Goal: Task Accomplishment & Management: Complete application form

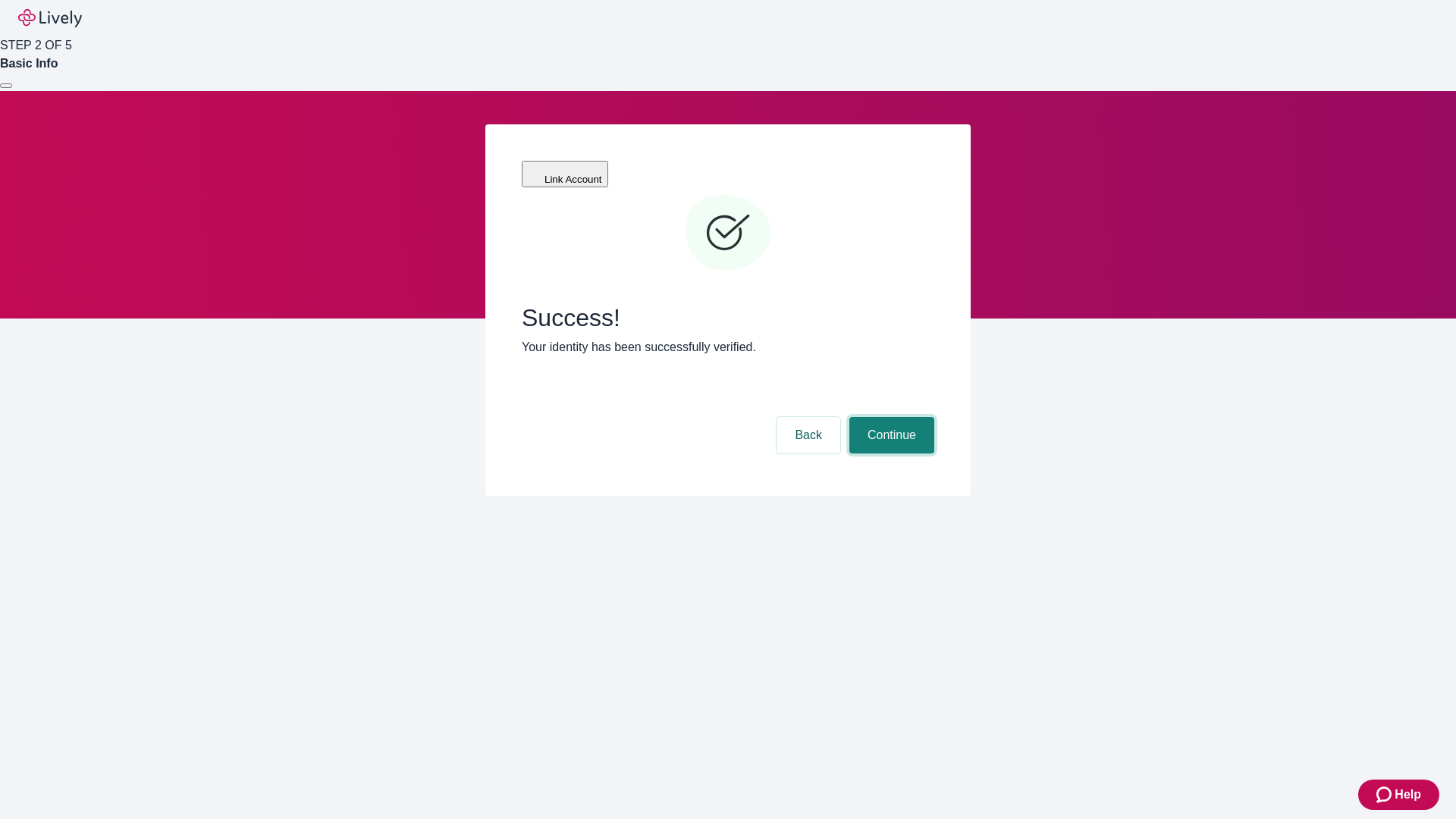
click at [890, 417] on button "Continue" at bounding box center [892, 435] width 85 height 36
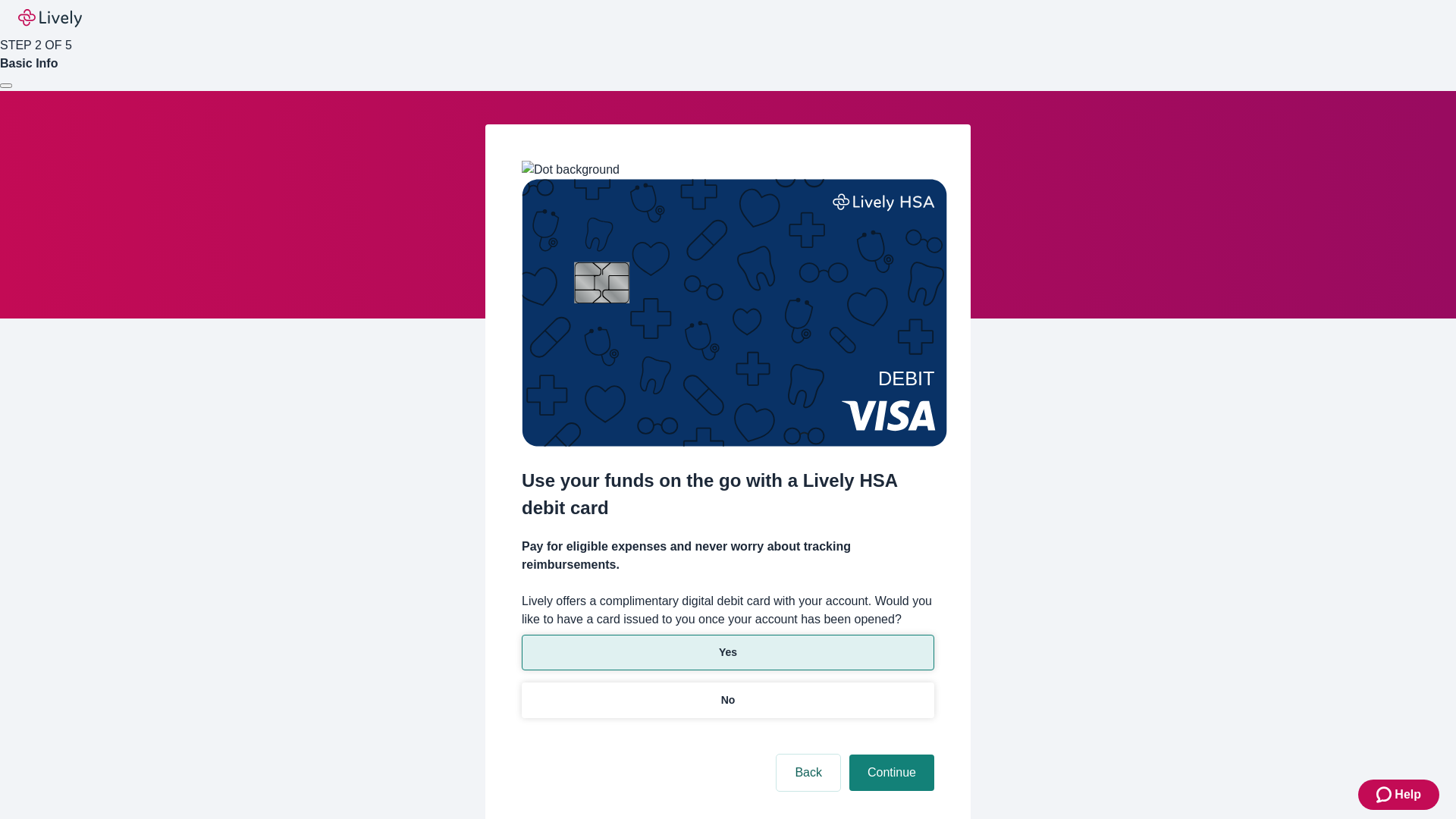
click at [728, 645] on p "Yes" at bounding box center [728, 653] width 18 height 16
click at [890, 754] on button "Continue" at bounding box center [892, 772] width 85 height 36
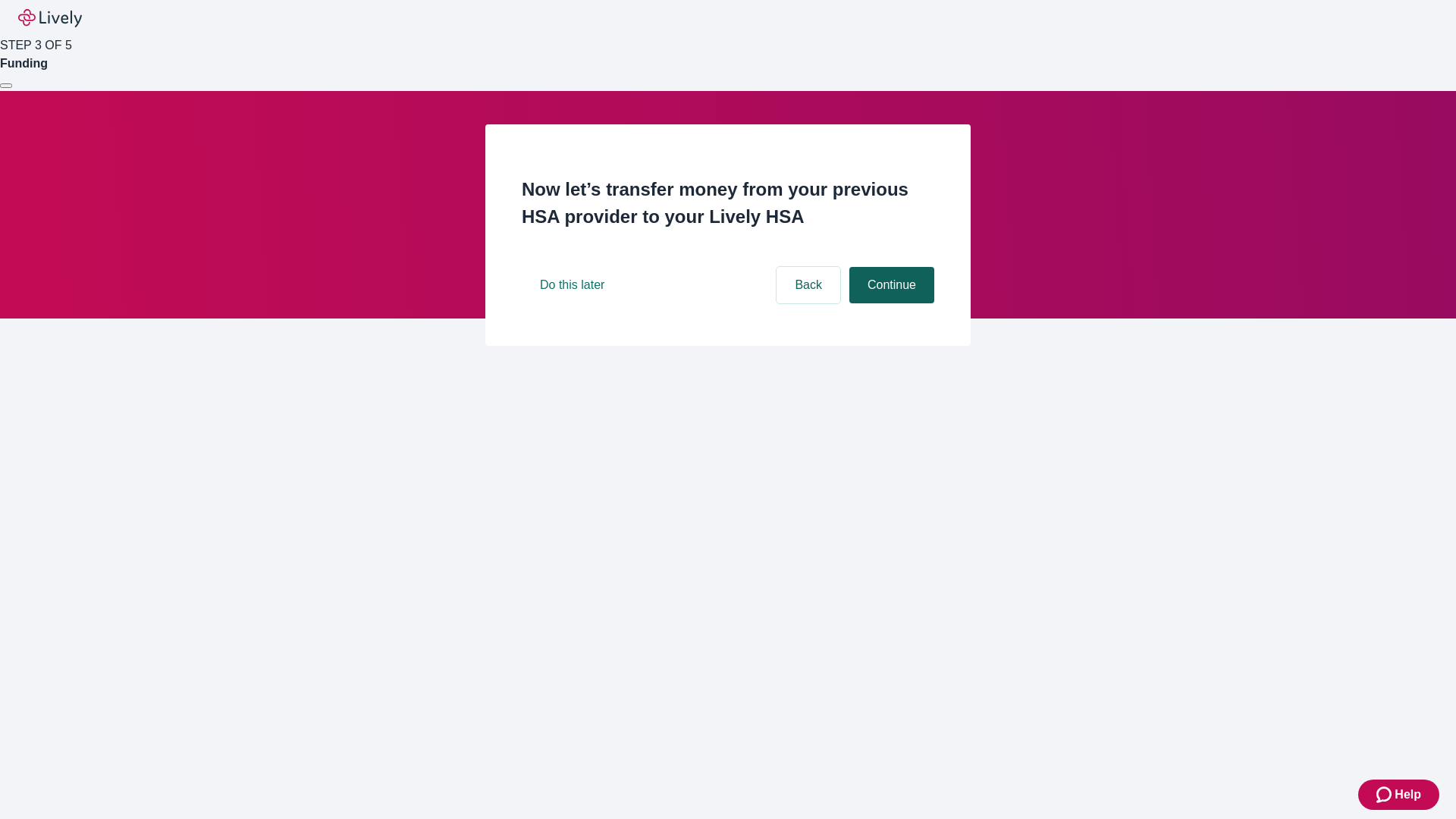
click at [890, 303] on button "Continue" at bounding box center [892, 285] width 85 height 36
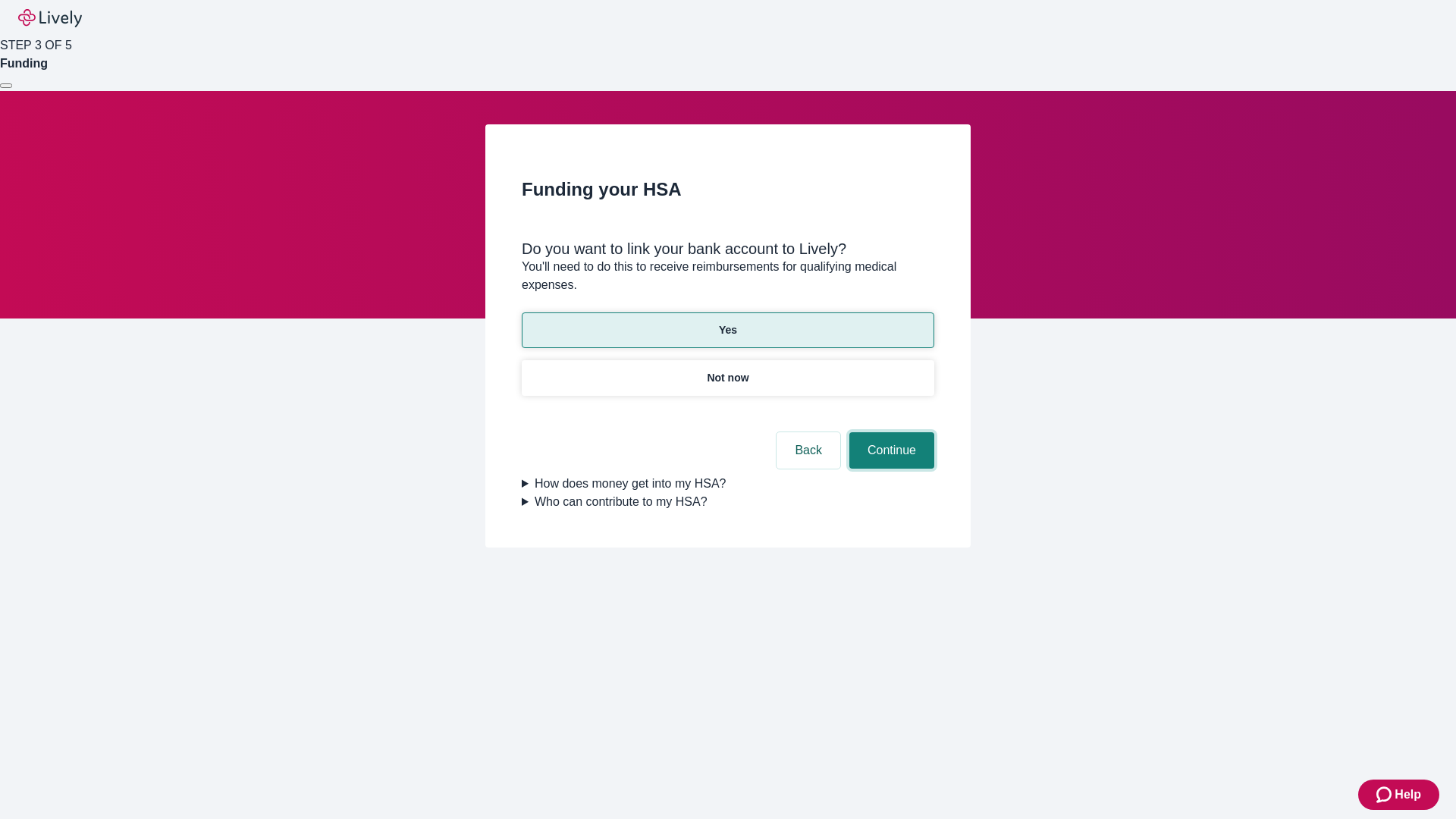
click at [890, 432] on button "Continue" at bounding box center [892, 450] width 85 height 36
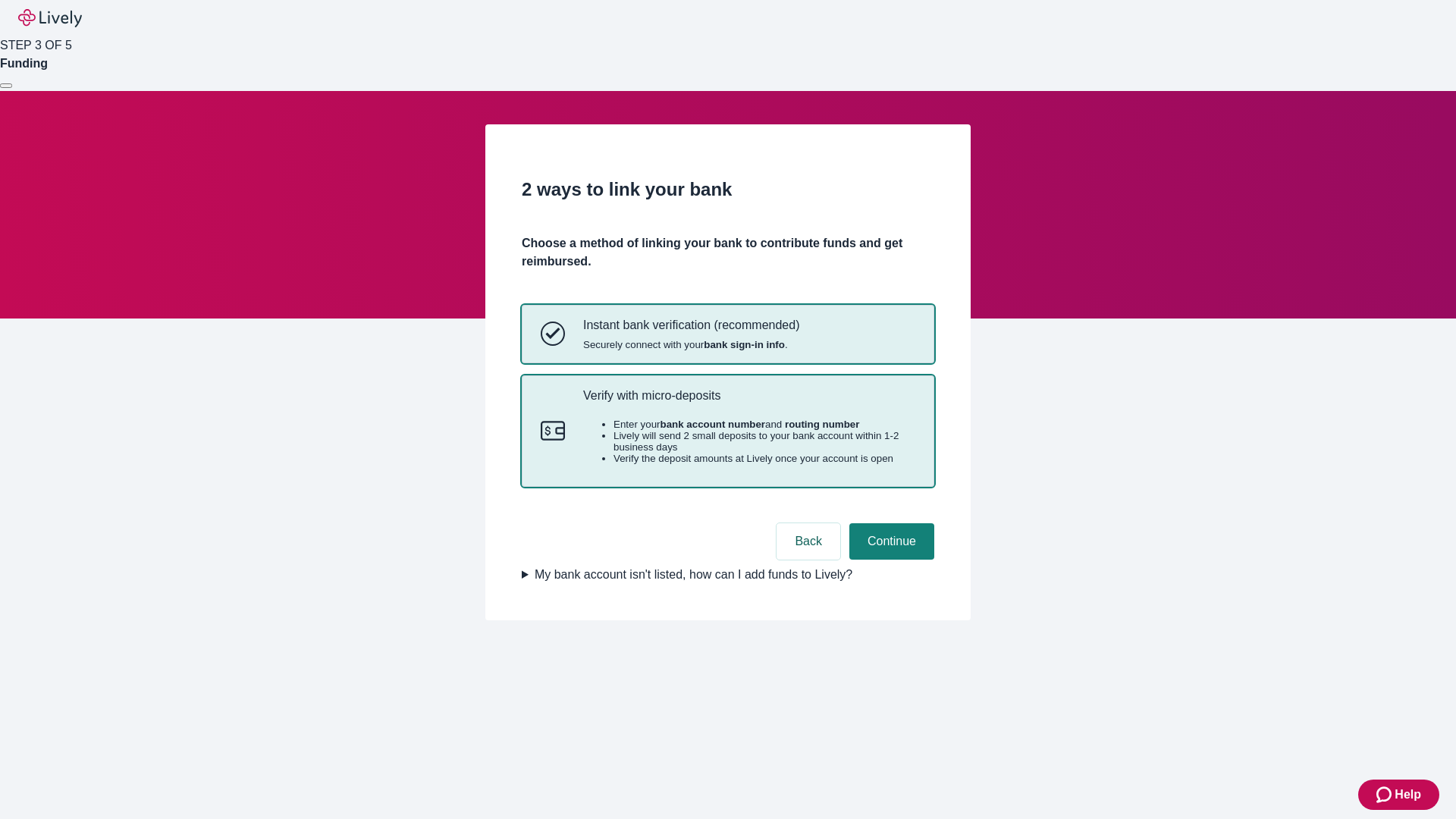
click at [749, 403] on p "Verify with micro-deposits" at bounding box center [749, 396] width 332 height 14
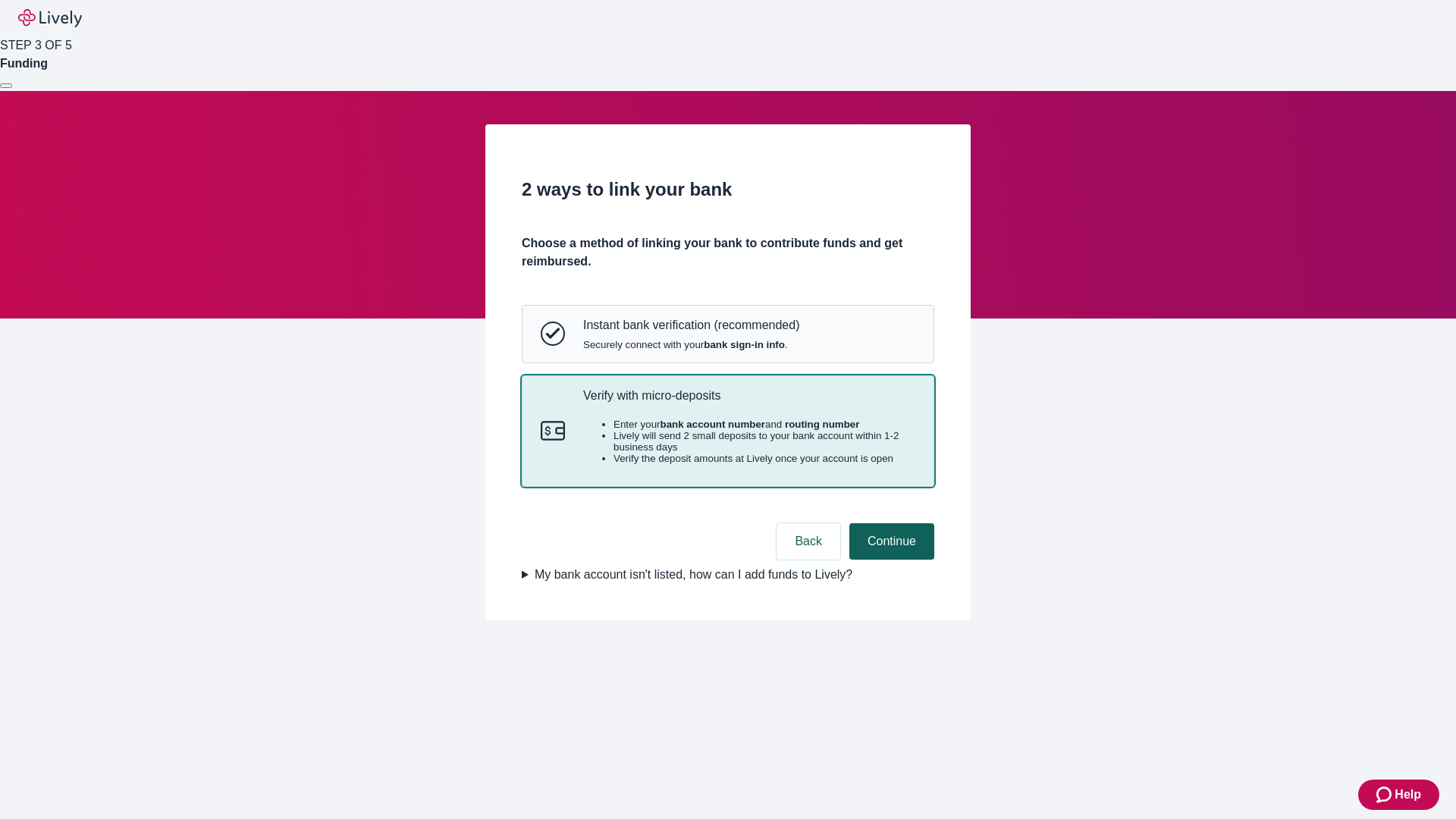
click at [890, 560] on button "Continue" at bounding box center [892, 542] width 85 height 36
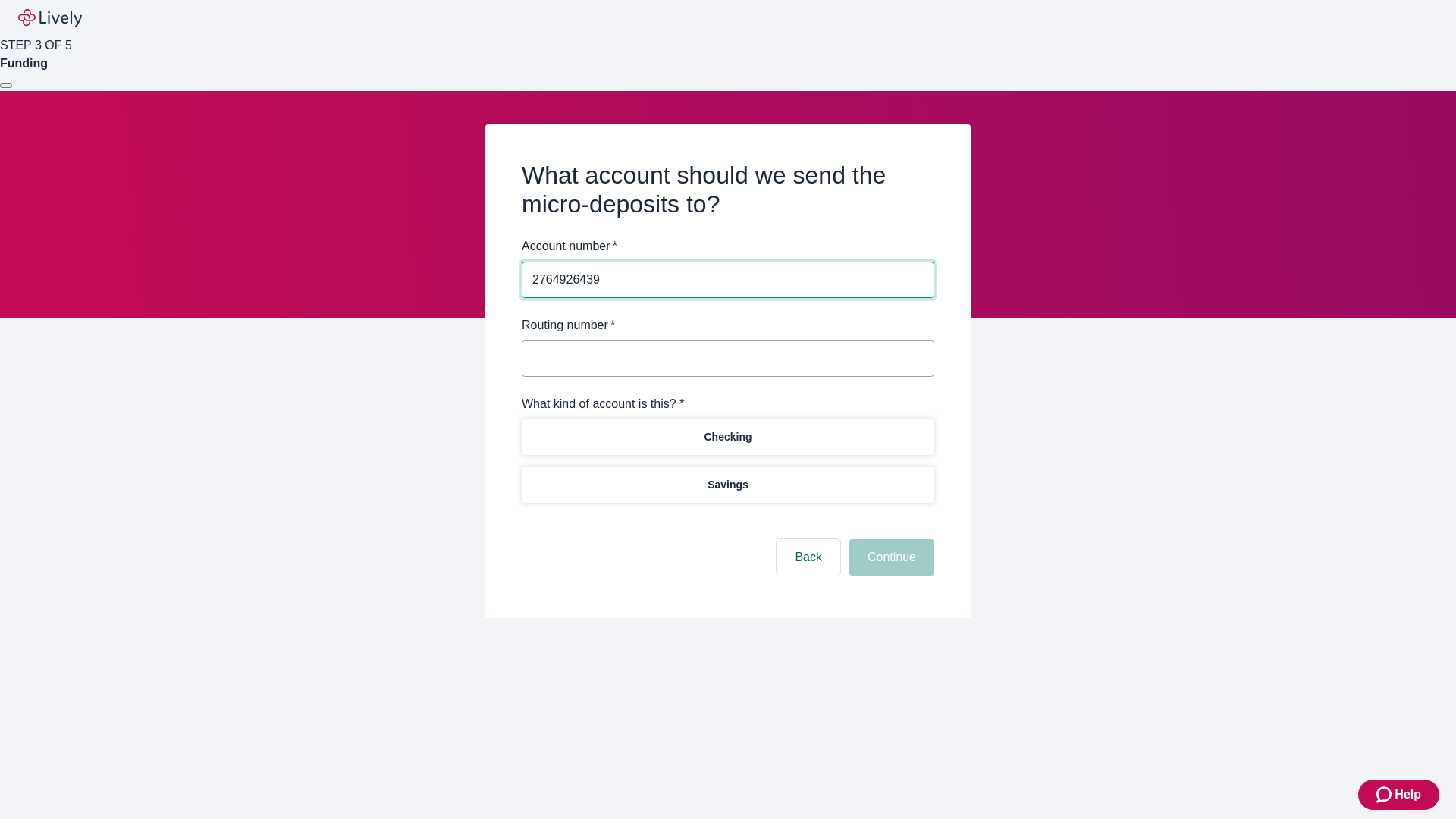
type input "2764926439"
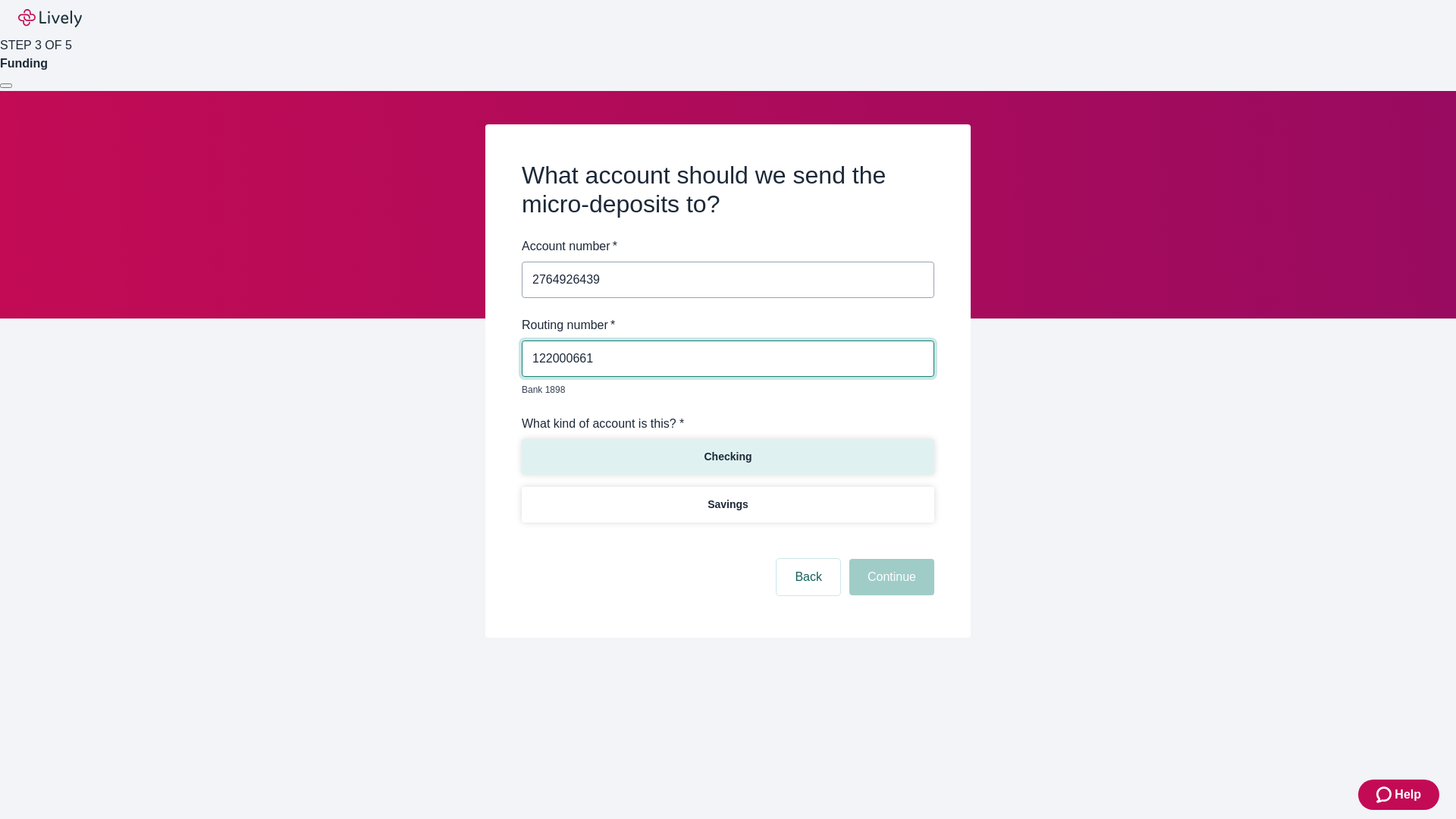
type input "122000661"
click at [728, 449] on p "Checking" at bounding box center [728, 457] width 48 height 16
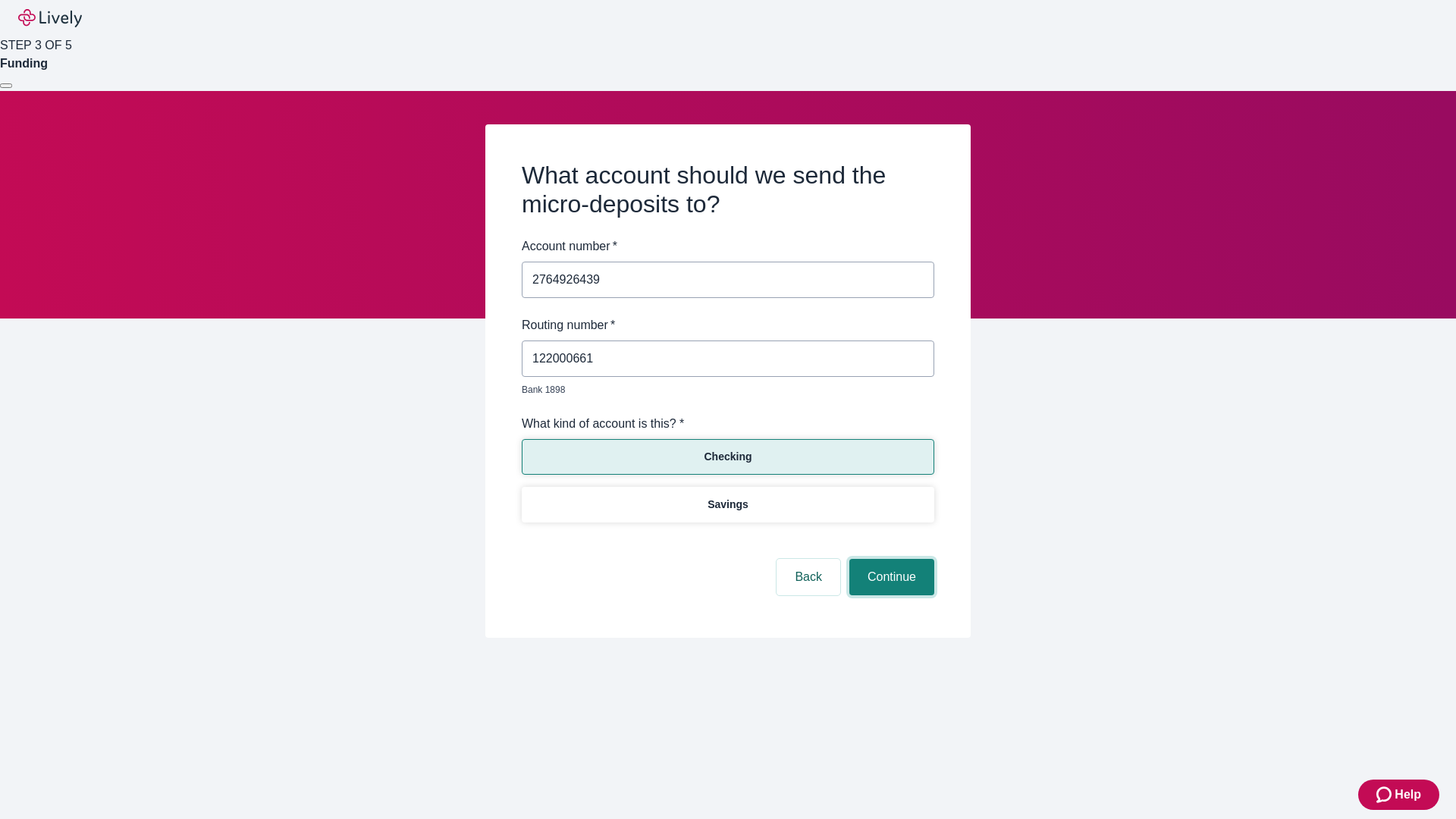
click at [890, 560] on button "Continue" at bounding box center [892, 577] width 85 height 36
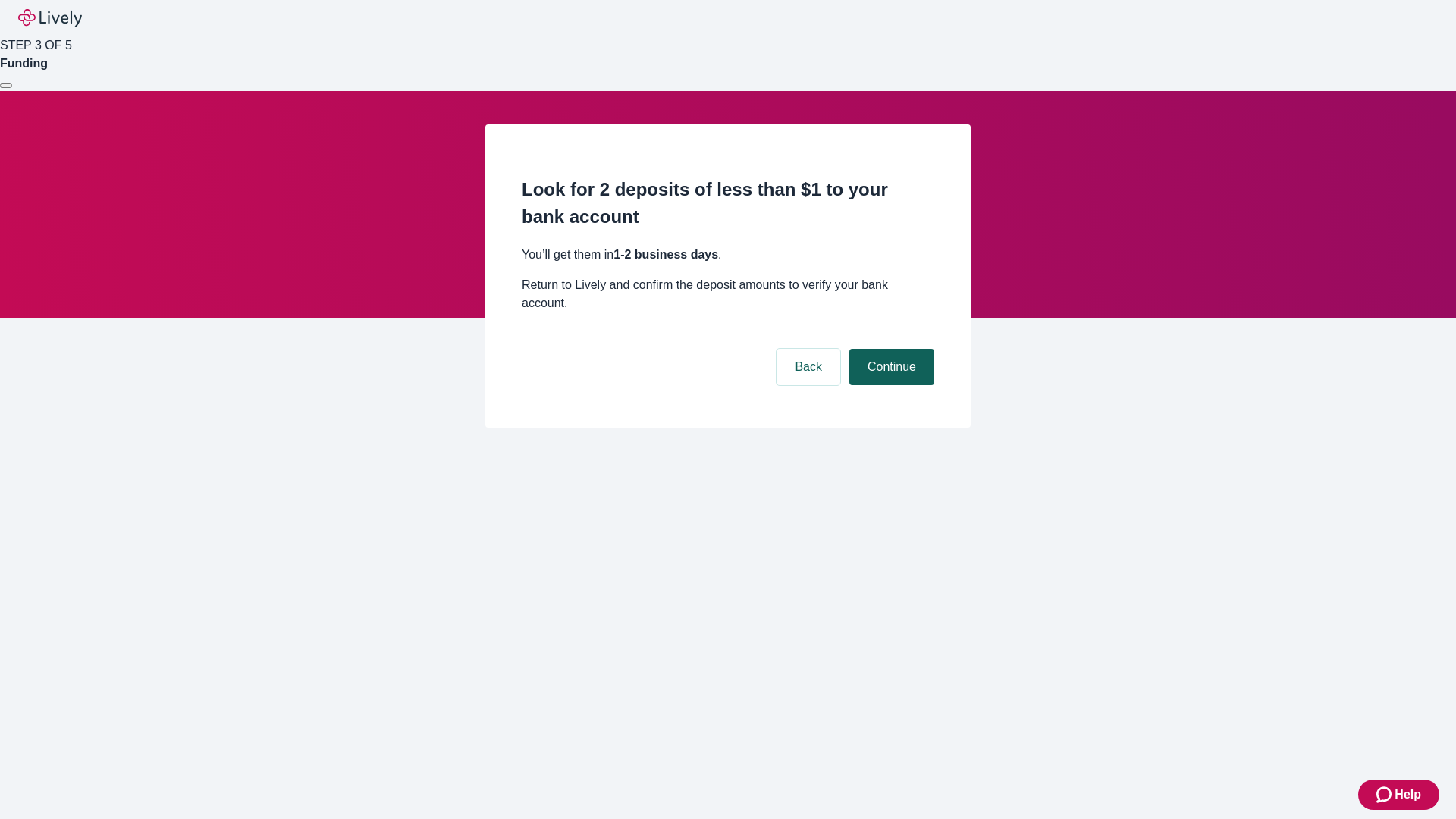
click at [890, 349] on button "Continue" at bounding box center [892, 367] width 85 height 36
